Goal: Task Accomplishment & Management: Manage account settings

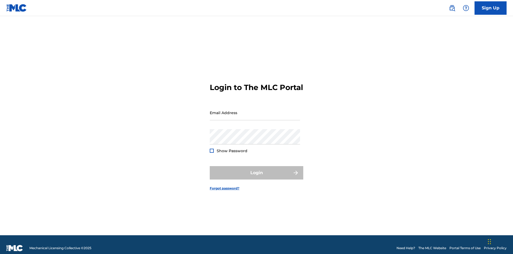
scroll to position [7, 0]
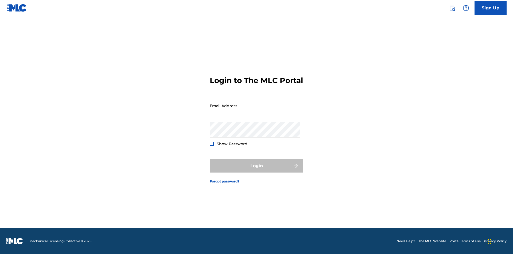
click at [255, 110] on input "Email Address" at bounding box center [255, 105] width 90 height 15
type input "[PERSON_NAME][EMAIL_ADDRESS][PERSON_NAME][DOMAIN_NAME]"
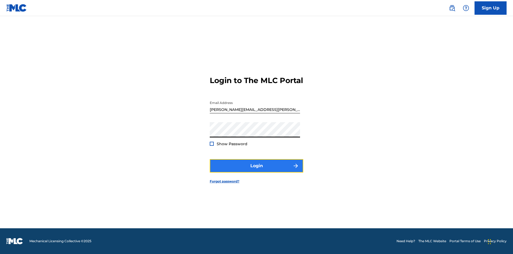
click at [257, 170] on button "Login" at bounding box center [257, 165] width 94 height 13
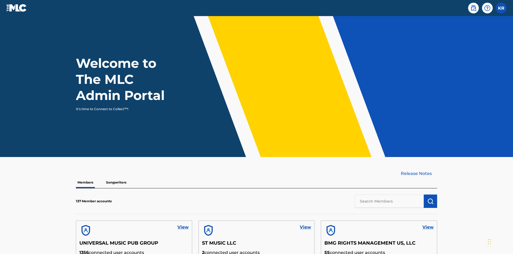
click at [390, 194] on input "text" at bounding box center [389, 200] width 69 height 13
click at [431, 198] on img "submit" at bounding box center [431, 201] width 6 height 6
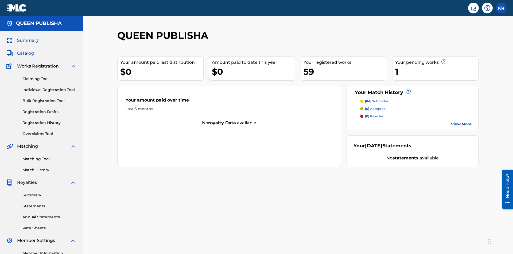
click at [25, 50] on span "Catalog" at bounding box center [25, 53] width 17 height 6
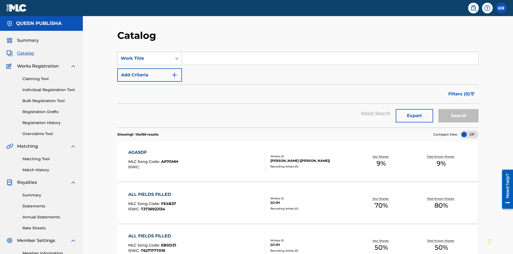
click at [330, 52] on input "Search Form" at bounding box center [330, 58] width 297 height 13
click at [459, 109] on button "Search" at bounding box center [459, 115] width 40 height 13
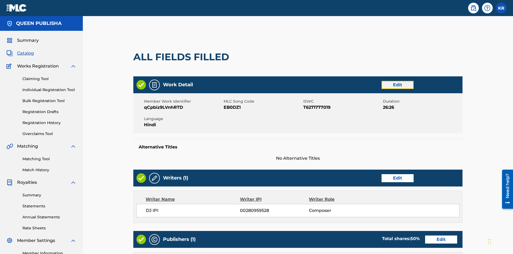
click at [382, 81] on link "Edit" at bounding box center [398, 85] width 32 height 8
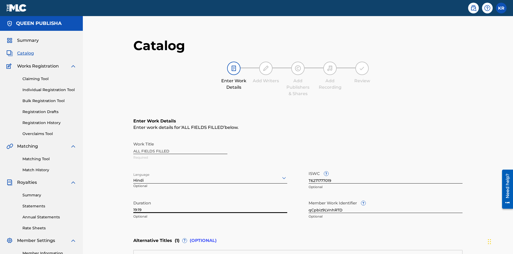
type input "19:19"
click at [281, 174] on icon at bounding box center [284, 177] width 6 height 6
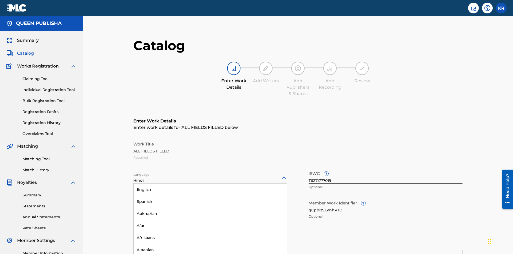
click at [309, 197] on input "qCpbiz9LVnhRTD" at bounding box center [386, 204] width 154 height 15
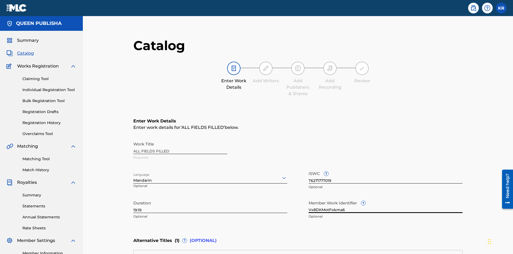
type input "Vx8DKMotFokma6"
click at [309, 168] on input "T6271777019" at bounding box center [386, 175] width 154 height 15
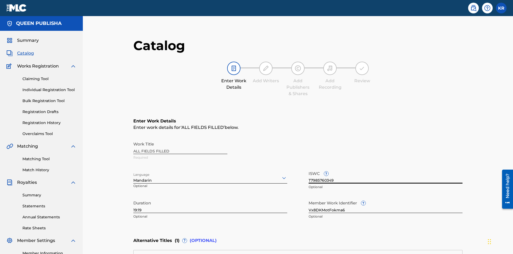
type input "T7985760349"
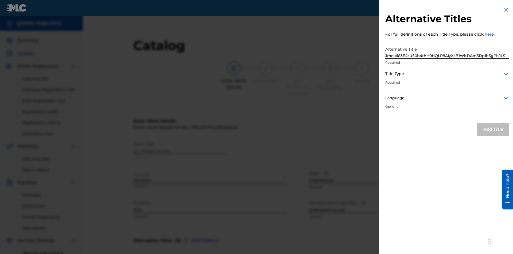
type input "JmcuI183E4zUS0b4thH0HQLR8AIyXaB1WitDAm3Dp1b3gPhJLS"
click at [448, 74] on div at bounding box center [448, 73] width 124 height 7
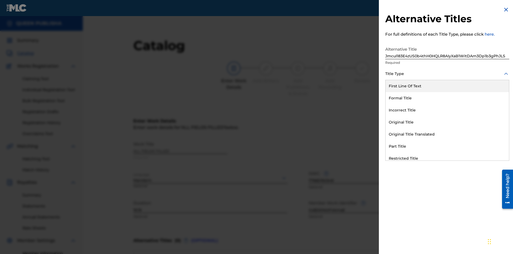
click at [448, 122] on div "Original Title" at bounding box center [448, 122] width 124 height 12
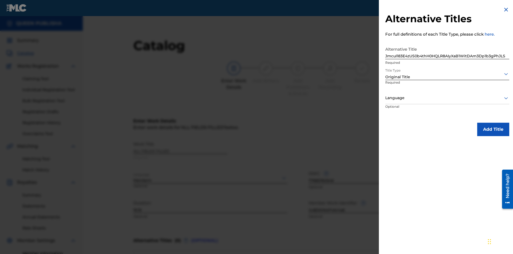
click at [448, 98] on div at bounding box center [448, 97] width 124 height 7
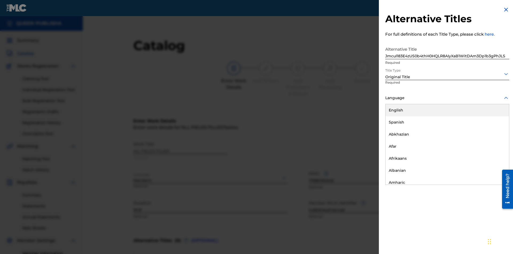
click at [494, 129] on button "Add Title" at bounding box center [494, 128] width 32 height 13
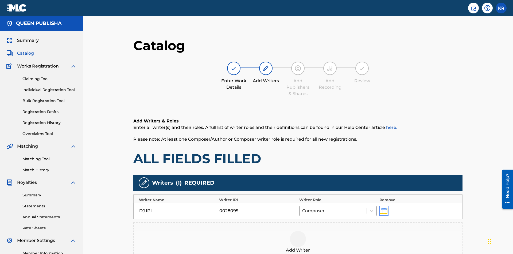
click at [381, 207] on img "submit" at bounding box center [384, 210] width 6 height 6
click at [295, 235] on img at bounding box center [298, 238] width 6 height 6
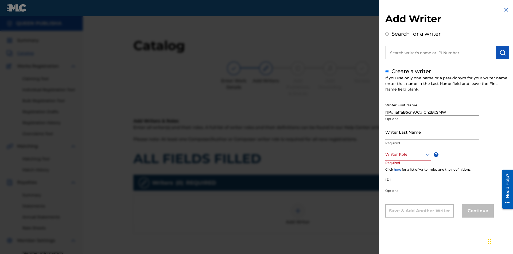
click at [433, 132] on input "Writer Last Name" at bounding box center [433, 131] width 94 height 15
click at [408, 154] on div at bounding box center [409, 154] width 46 height 7
click at [433, 180] on input "IPI" at bounding box center [433, 179] width 94 height 15
click at [477, 211] on button "Continue" at bounding box center [478, 210] width 32 height 13
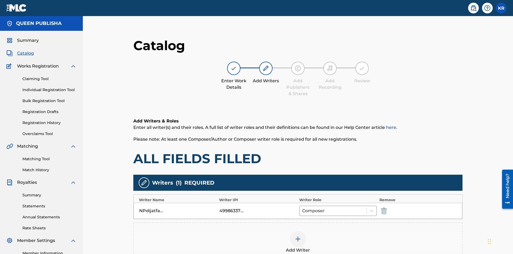
click at [290, 231] on div at bounding box center [298, 239] width 16 height 16
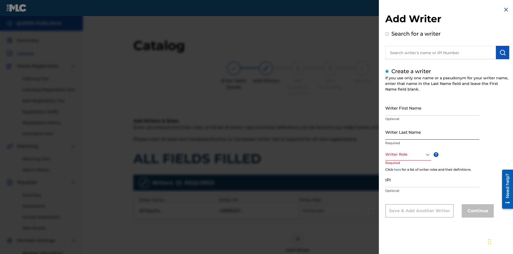
click at [433, 108] on input "Writer First Name" at bounding box center [433, 107] width 94 height 15
type input "HyOeWP1SXyFDciug4lM0KwLLv"
click at [433, 132] on input "Writer Last Name" at bounding box center [433, 131] width 94 height 15
type input "mmnHZjF0ZodKxGrwXc2fZU8Zd"
click at [408, 154] on div at bounding box center [409, 154] width 46 height 7
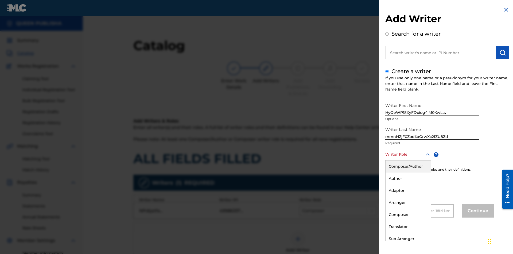
click at [408, 202] on div "Arranger" at bounding box center [408, 202] width 45 height 12
click at [433, 180] on input "IPI" at bounding box center [433, 179] width 94 height 15
type input "70392465271"
click at [477, 211] on button "Continue" at bounding box center [478, 210] width 32 height 13
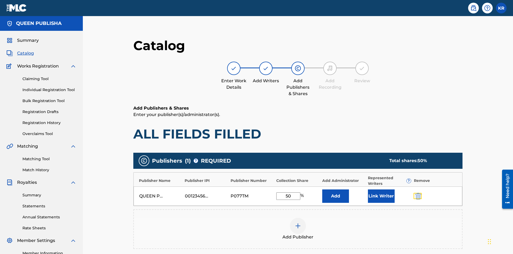
click at [416, 193] on img "submit" at bounding box center [419, 196] width 6 height 6
click at [295, 222] on img at bounding box center [298, 225] width 6 height 6
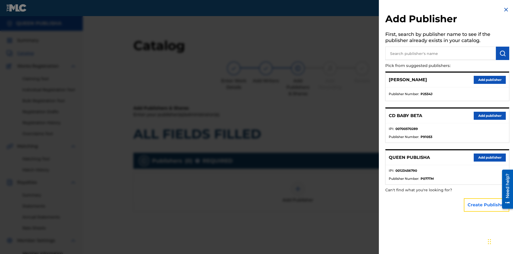
click at [487, 204] on button "Create Publisher" at bounding box center [486, 204] width 45 height 13
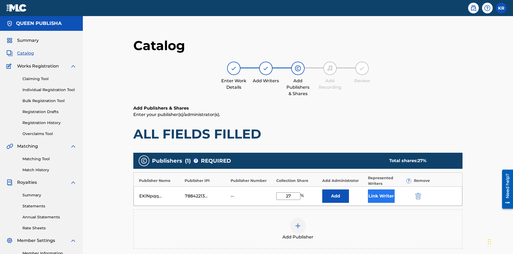
type input "27"
click at [368, 189] on button "Link Writer" at bounding box center [381, 195] width 27 height 13
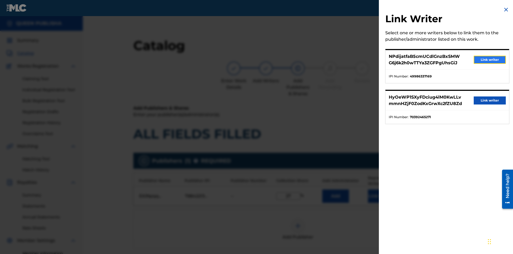
click at [490, 60] on button "Link writer" at bounding box center [490, 60] width 32 height 8
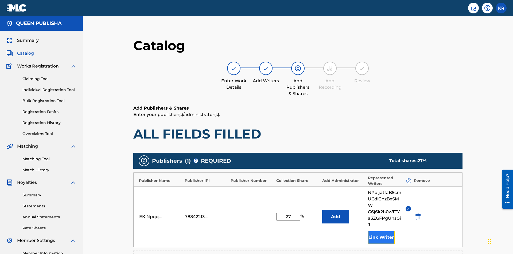
click at [368, 230] on button "Link Writer" at bounding box center [381, 236] width 27 height 13
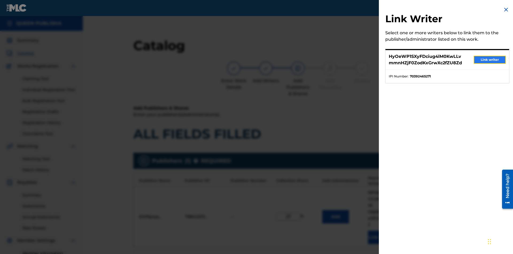
click at [490, 60] on button "Link writer" at bounding box center [490, 60] width 32 height 8
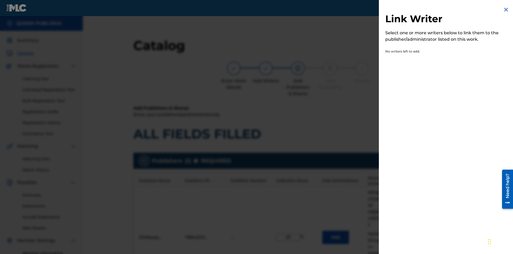
click at [507, 10] on img at bounding box center [506, 9] width 6 height 6
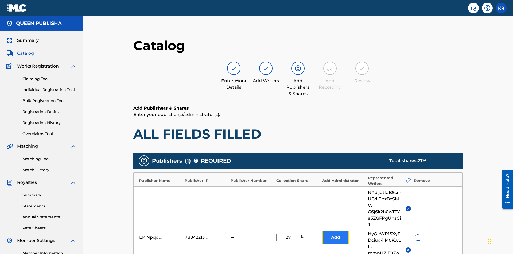
click at [323, 230] on button "Add" at bounding box center [336, 236] width 27 height 13
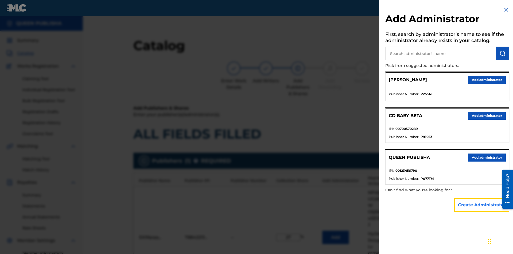
click at [482, 204] on button "Create Administrator" at bounding box center [482, 204] width 55 height 13
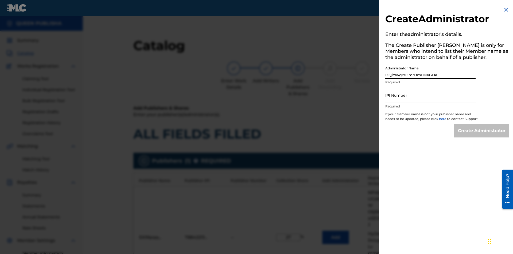
click at [431, 95] on input "IPI Number" at bounding box center [431, 94] width 90 height 15
click at [482, 135] on input "Create Administrator" at bounding box center [482, 130] width 55 height 13
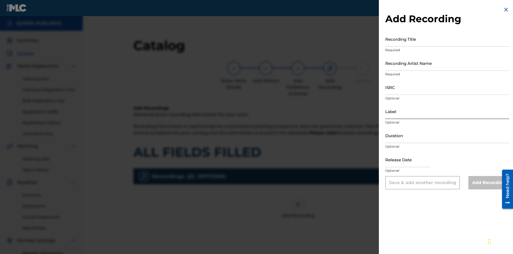
click at [448, 39] on input "Recording Title" at bounding box center [448, 38] width 124 height 15
type input "gjkM85fLALTLylo9QaVi1cPEz"
click at [448, 63] on input "Recording Artist Name" at bounding box center [448, 62] width 124 height 15
type input "YCynLdkkAJ91ZATjTl4EsgxjD"
click at [448, 87] on input "ISRC" at bounding box center [448, 86] width 124 height 15
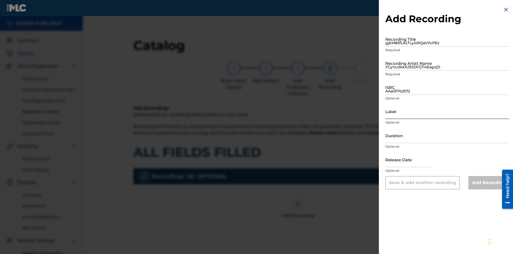
type input "AAai31742572"
click at [448, 111] on input "Label" at bounding box center [448, 110] width 124 height 15
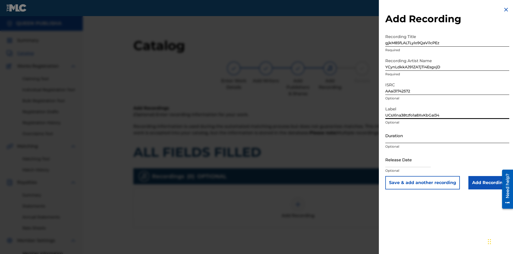
type input "UCsXlna38tzfo1a8XvKbGaI34"
click at [448, 135] on input "Duration" at bounding box center [448, 135] width 124 height 15
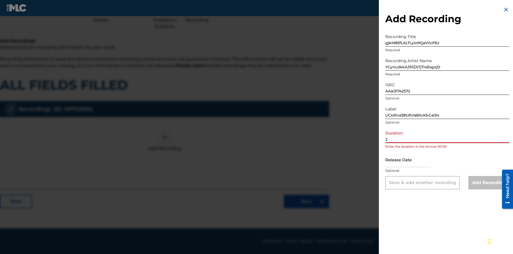
click at [448, 135] on input "2" at bounding box center [448, 135] width 124 height 15
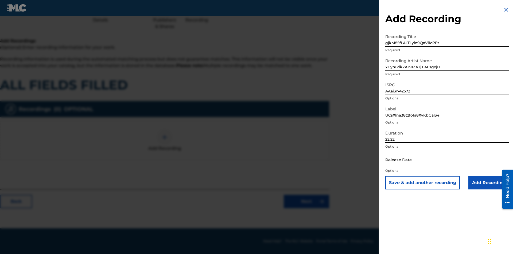
type input "22:22"
click at [413, 160] on input "text" at bounding box center [408, 159] width 45 height 15
select select "8"
select select "2025"
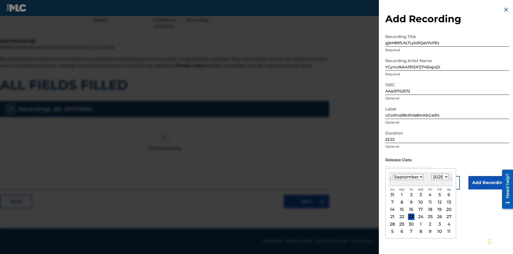
click at [408, 177] on select "January February March April May June July August September October November De…" at bounding box center [408, 177] width 31 height 6
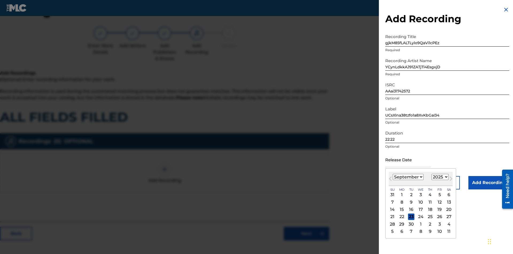
select select "8"
click at [440, 177] on select "1900 1901 1902 1903 1904 1905 1906 1907 1908 1909 1910 1911 1912 1913 1914 1915…" at bounding box center [440, 177] width 17 height 6
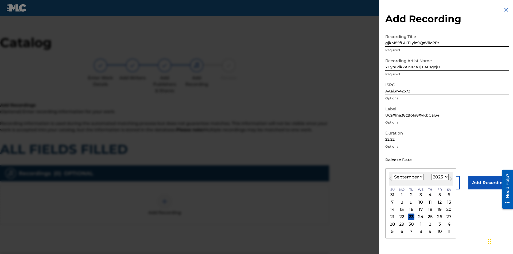
select select "2025"
click at [440, 177] on select "1900 1901 1902 1903 1904 1905 1906 1907 1908 1909 1910 1911 1912 1913 1914 1915…" at bounding box center [440, 177] width 17 height 6
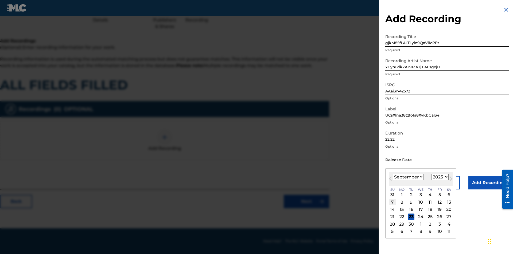
click at [393, 202] on div "7" at bounding box center [393, 201] width 6 height 6
type input "[DATE]"
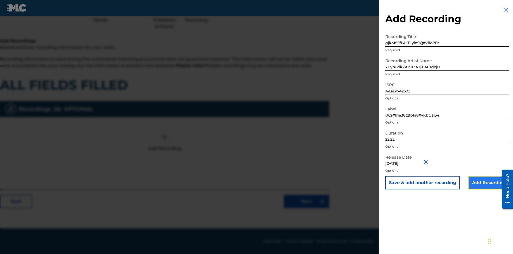
click at [489, 182] on input "Add Recording" at bounding box center [489, 182] width 41 height 13
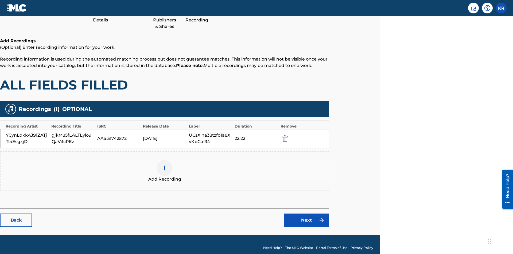
scroll to position [74, 133]
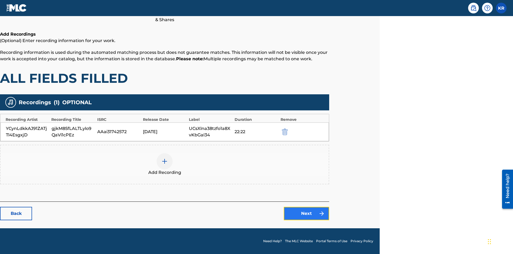
click at [307, 213] on link "Next" at bounding box center [306, 212] width 45 height 13
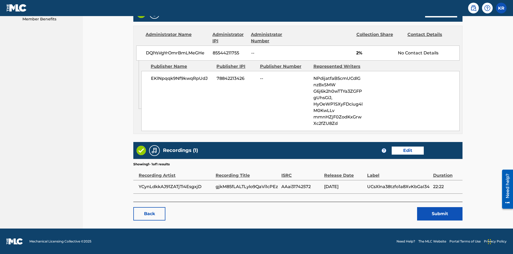
scroll to position [267, 133]
